Goal: Task Accomplishment & Management: Use online tool/utility

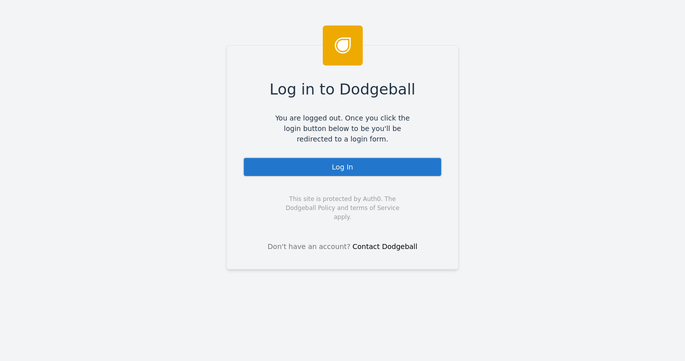
click at [332, 164] on div "Log In" at bounding box center [342, 167] width 199 height 20
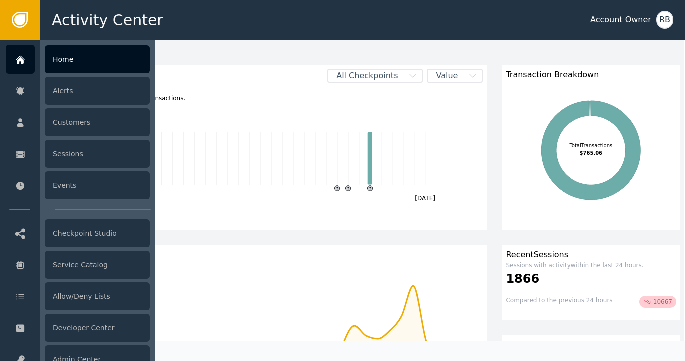
scroll to position [0, 1]
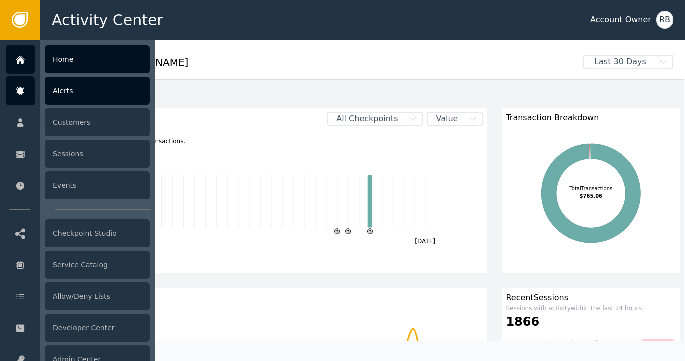
click at [68, 102] on div "Alerts" at bounding box center [97, 91] width 105 height 28
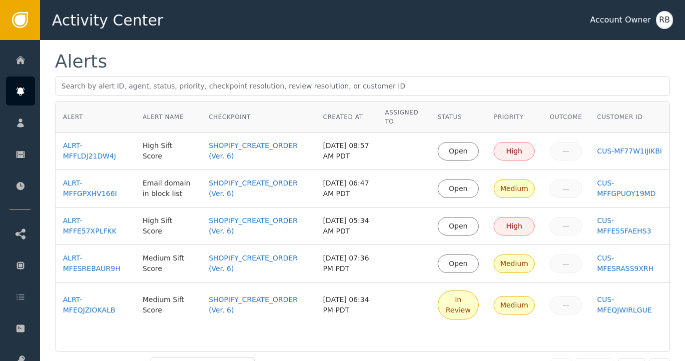
scroll to position [11, 0]
click at [85, 155] on div "ALRT-MFFLDJ21DW4J" at bounding box center [95, 151] width 64 height 21
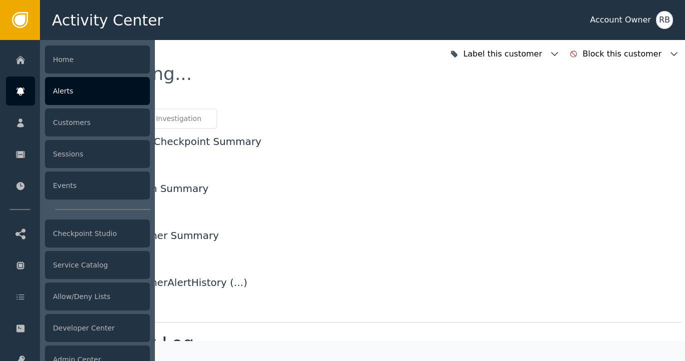
click at [63, 93] on div "Alerts" at bounding box center [97, 91] width 105 height 28
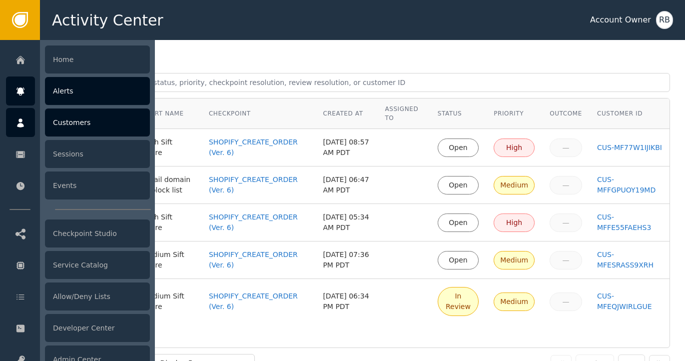
scroll to position [18, 0]
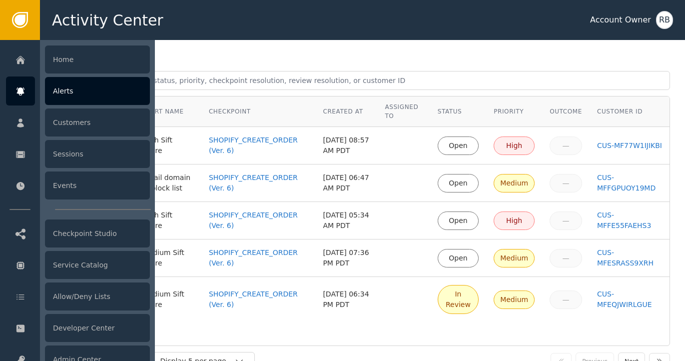
click at [71, 96] on div "Alerts" at bounding box center [97, 91] width 105 height 28
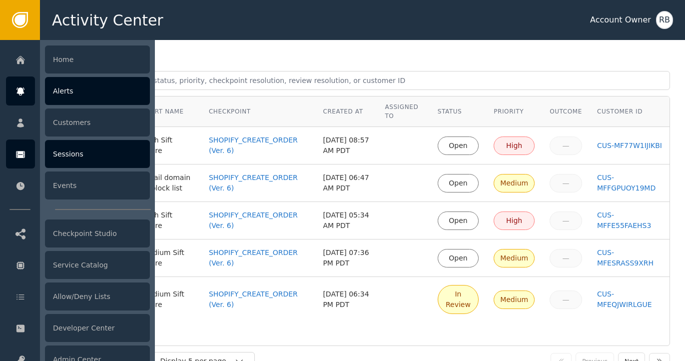
click at [22, 155] on icon at bounding box center [20, 154] width 9 height 7
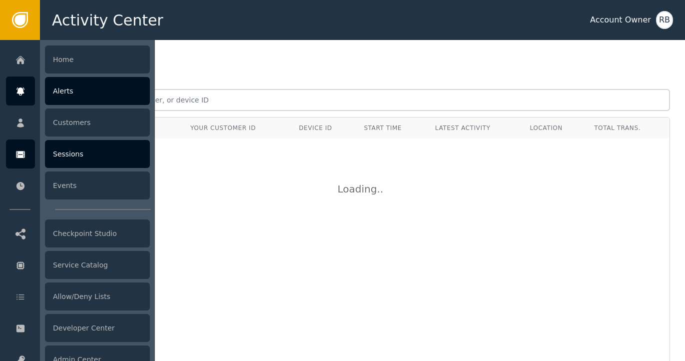
click at [80, 87] on div "Alerts" at bounding box center [97, 91] width 105 height 28
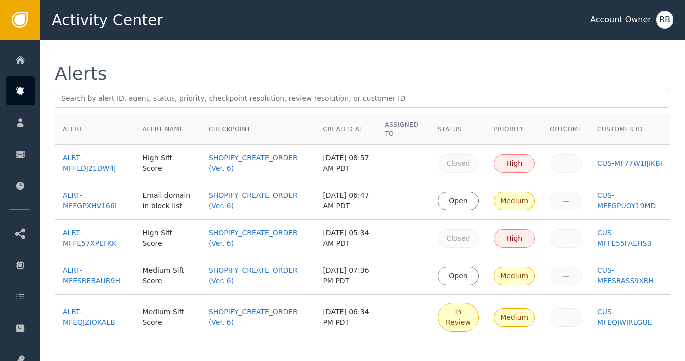
scroll to position [6, 0]
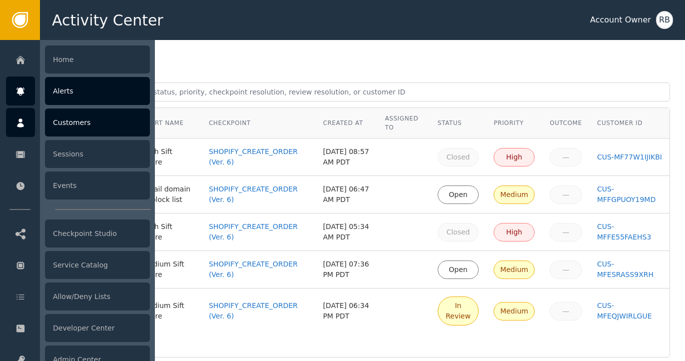
click at [24, 128] on icon at bounding box center [20, 122] width 10 height 11
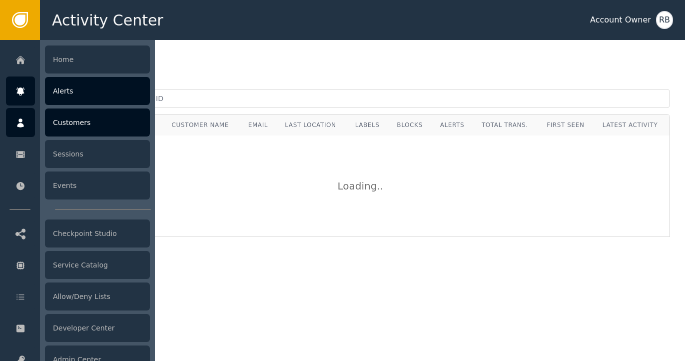
click at [70, 98] on div "Alerts" at bounding box center [97, 91] width 105 height 28
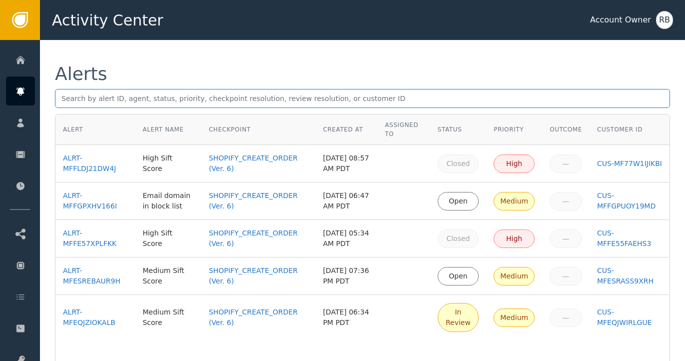
click at [126, 101] on input "text" at bounding box center [362, 98] width 615 height 19
paste input "3006"
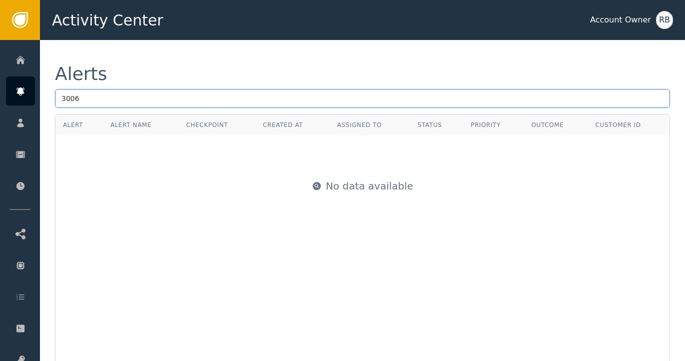
click at [185, 98] on input "3006" at bounding box center [362, 98] width 615 height 19
paste input "[EMAIL_ADDRESS][DOMAIN_NAME]"
type input "[EMAIL_ADDRESS][DOMAIN_NAME]"
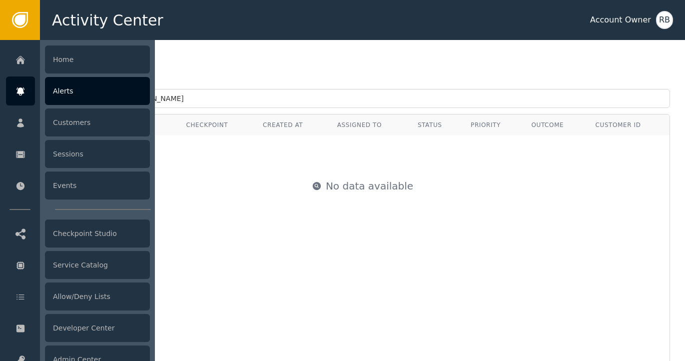
click at [83, 89] on div "Alerts" at bounding box center [97, 91] width 105 height 28
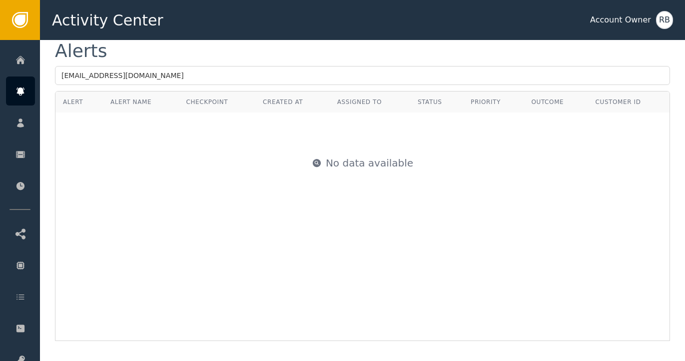
scroll to position [28, 0]
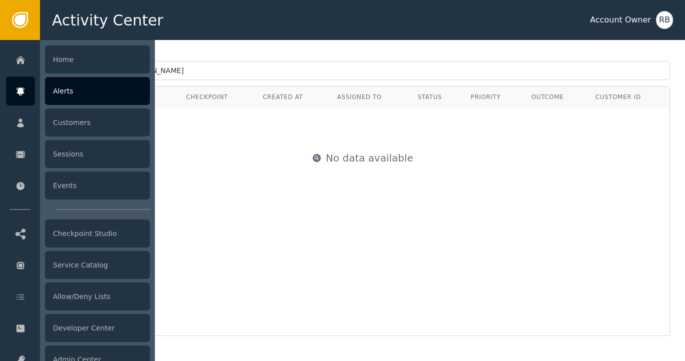
click at [53, 98] on div "Alerts" at bounding box center [97, 91] width 105 height 28
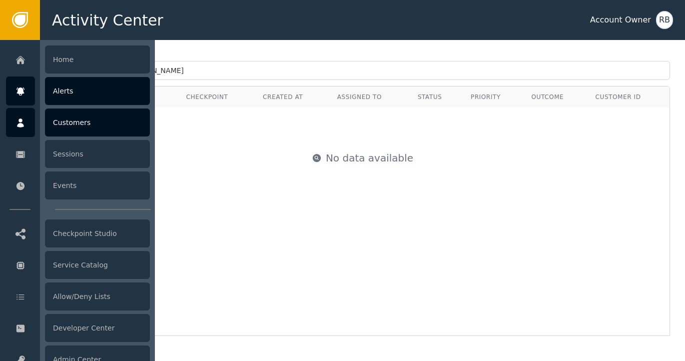
click at [29, 122] on div at bounding box center [20, 122] width 29 height 29
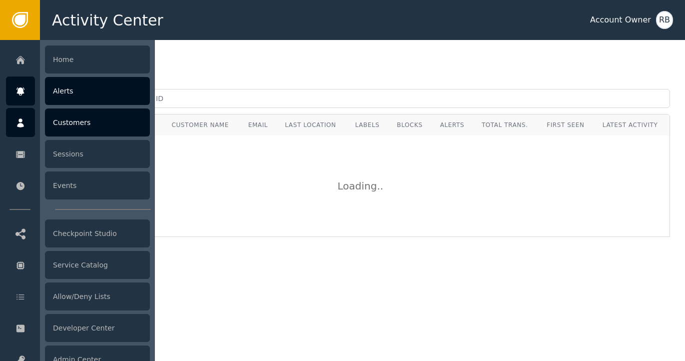
click at [78, 91] on div "Alerts" at bounding box center [97, 91] width 105 height 28
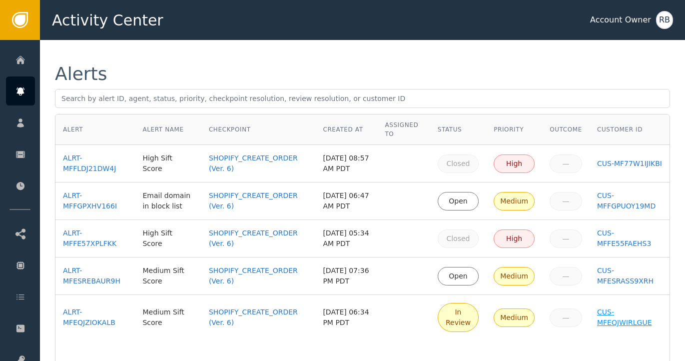
scroll to position [4, 0]
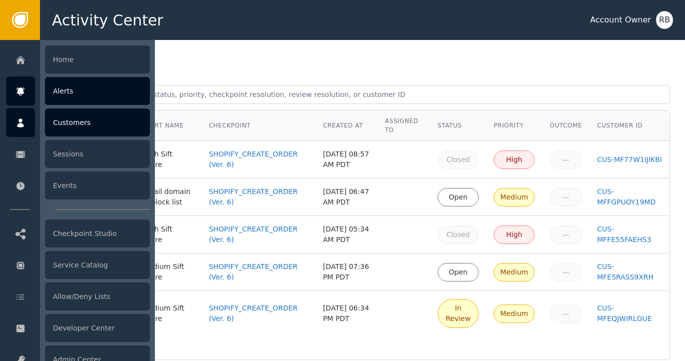
click at [19, 116] on div at bounding box center [20, 122] width 29 height 29
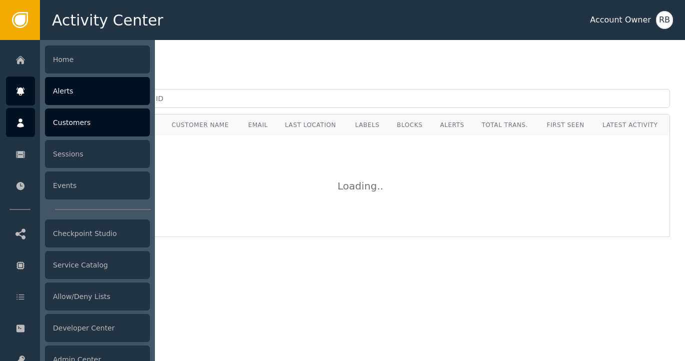
click at [61, 96] on div "Alerts" at bounding box center [97, 91] width 105 height 28
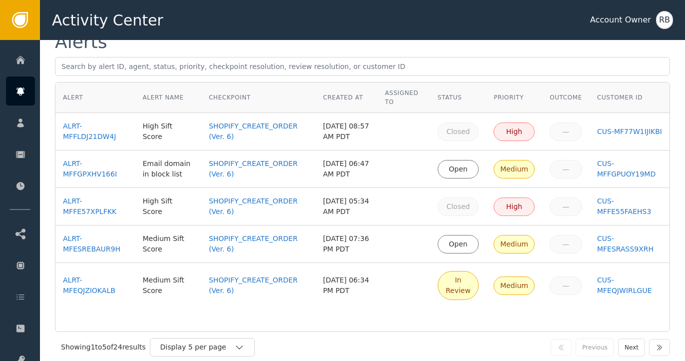
scroll to position [40, 0]
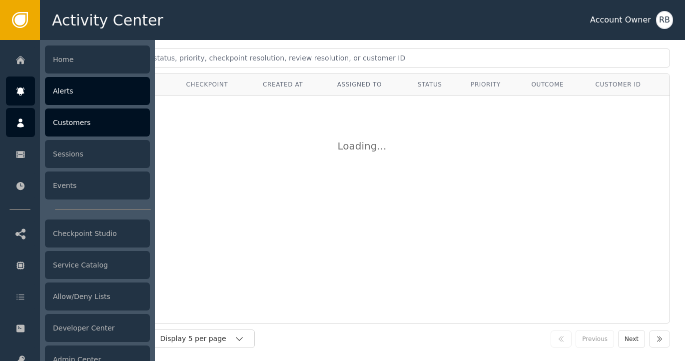
click at [25, 123] on icon at bounding box center [20, 122] width 10 height 11
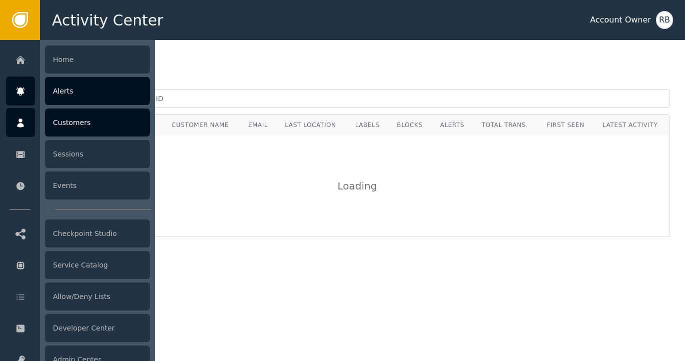
click at [17, 93] on icon at bounding box center [19, 91] width 7 height 8
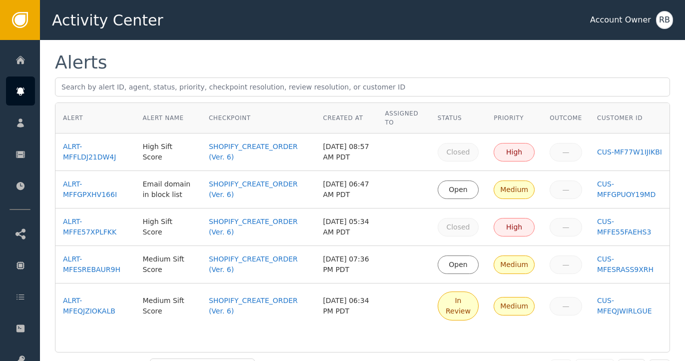
scroll to position [12, 0]
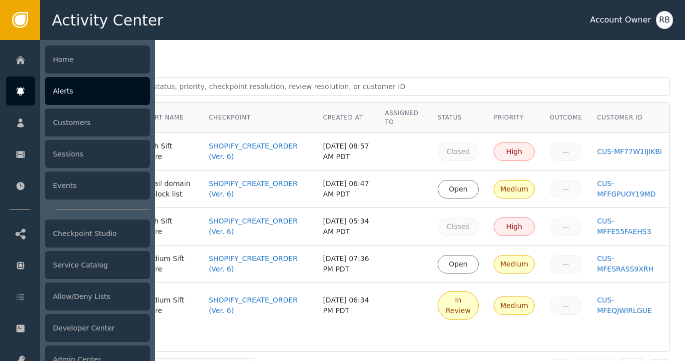
click at [66, 97] on div "Alerts" at bounding box center [97, 91] width 105 height 28
click at [88, 94] on div "Alerts" at bounding box center [97, 91] width 105 height 28
